Goal: Check status: Check status

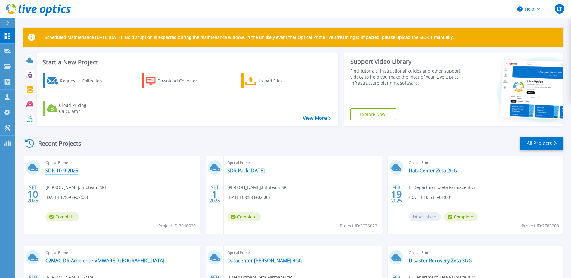
click at [72, 170] on link "SDR-10-9-2025" at bounding box center [61, 171] width 33 height 6
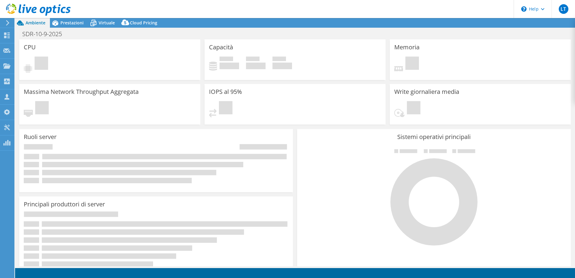
select select "USD"
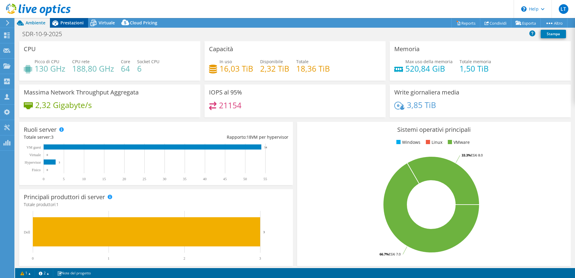
click at [68, 23] on span "Prestazioni" at bounding box center [71, 23] width 23 height 6
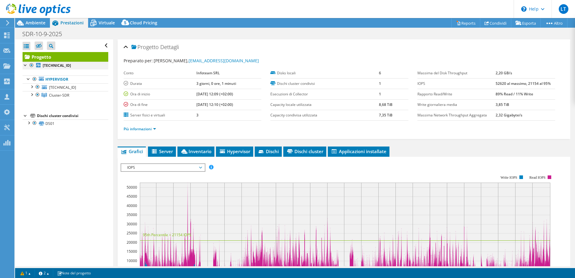
click at [26, 66] on div at bounding box center [26, 65] width 6 height 6
click at [36, 87] on div at bounding box center [38, 86] width 6 height 7
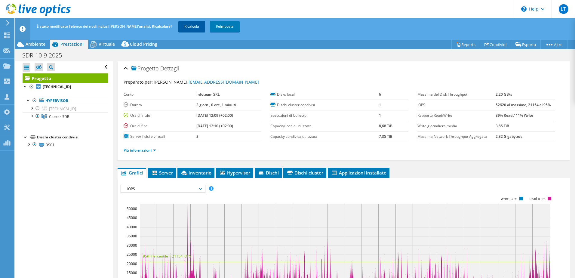
click at [178, 25] on link "Ricalcola" at bounding box center [191, 26] width 27 height 11
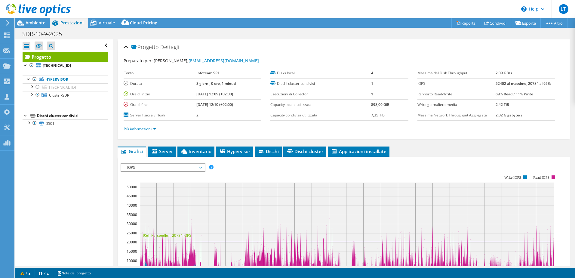
scroll to position [30, 0]
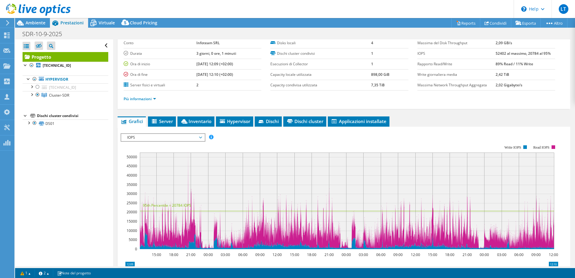
click at [156, 135] on span "IOPS" at bounding box center [162, 137] width 77 height 7
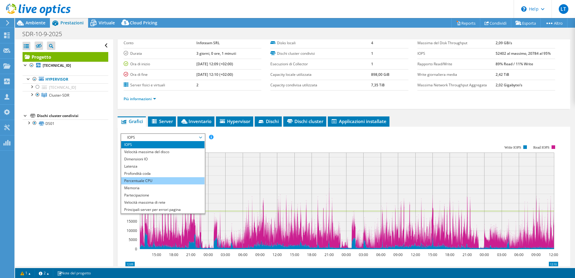
click at [145, 182] on li "Percentuale CPU" at bounding box center [162, 180] width 83 height 7
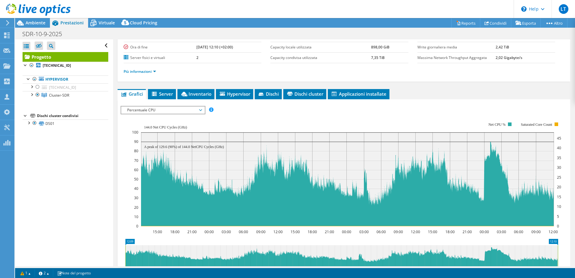
scroll to position [90, 0]
